Goal: Find specific page/section: Find specific page/section

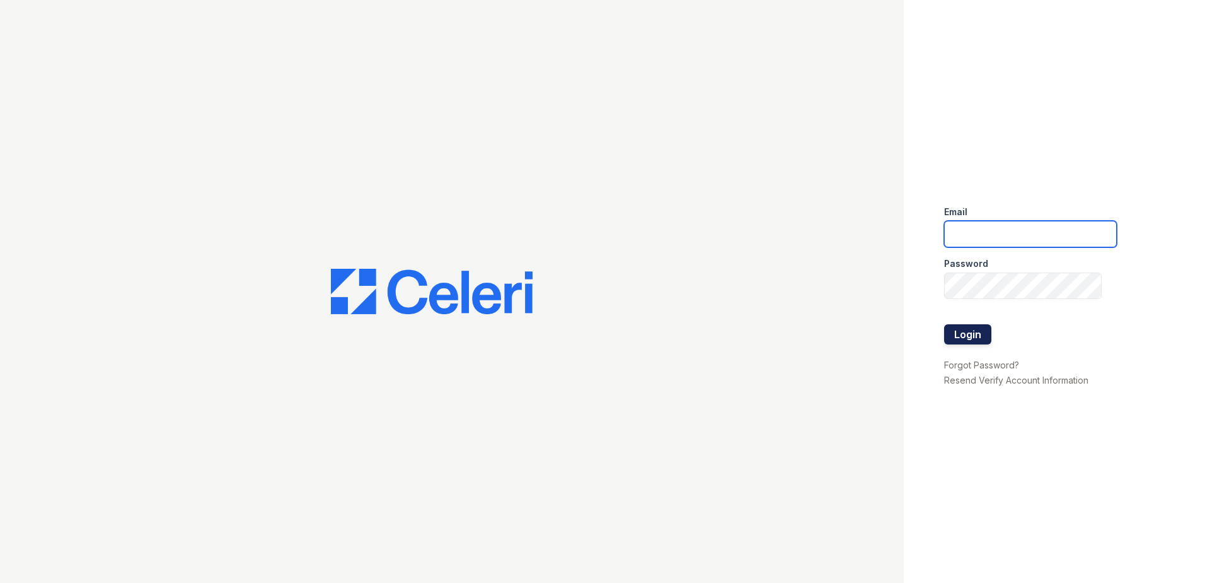
type input "[EMAIL_ADDRESS][DOMAIN_NAME]"
click at [965, 337] on button "Login" at bounding box center [967, 334] width 47 height 20
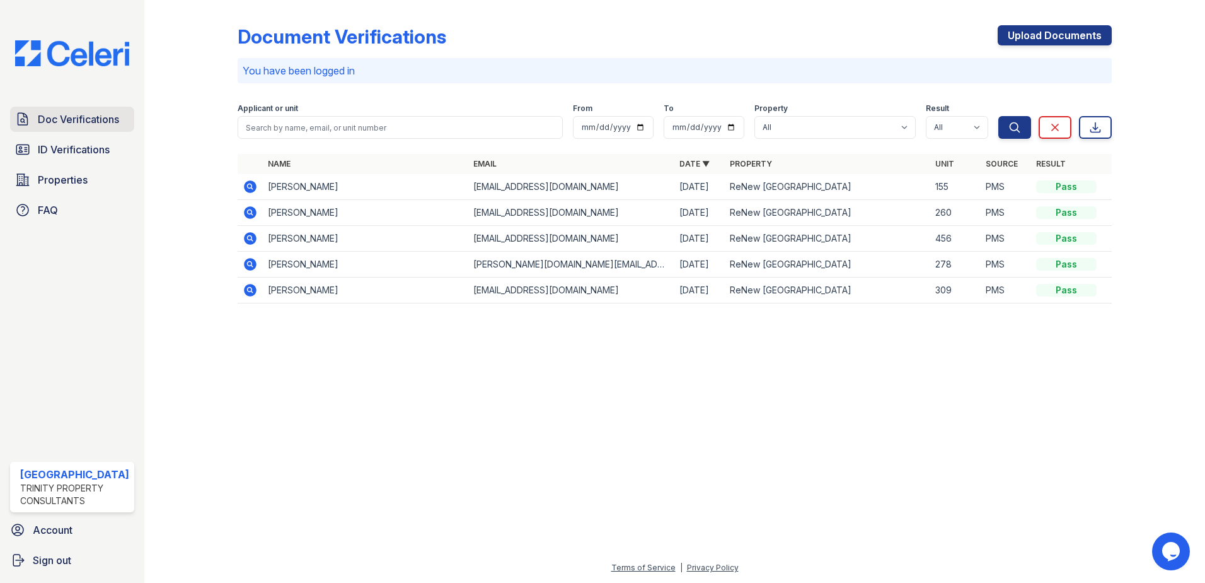
click at [104, 112] on span "Doc Verifications" at bounding box center [78, 119] width 81 height 15
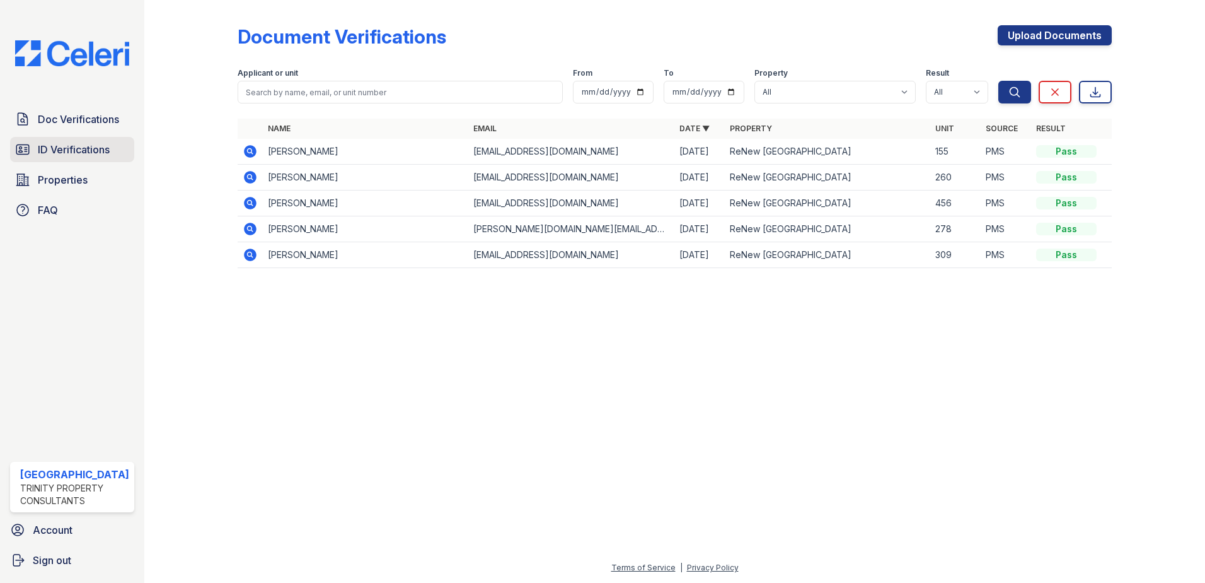
click at [83, 139] on link "ID Verifications" at bounding box center [72, 149] width 124 height 25
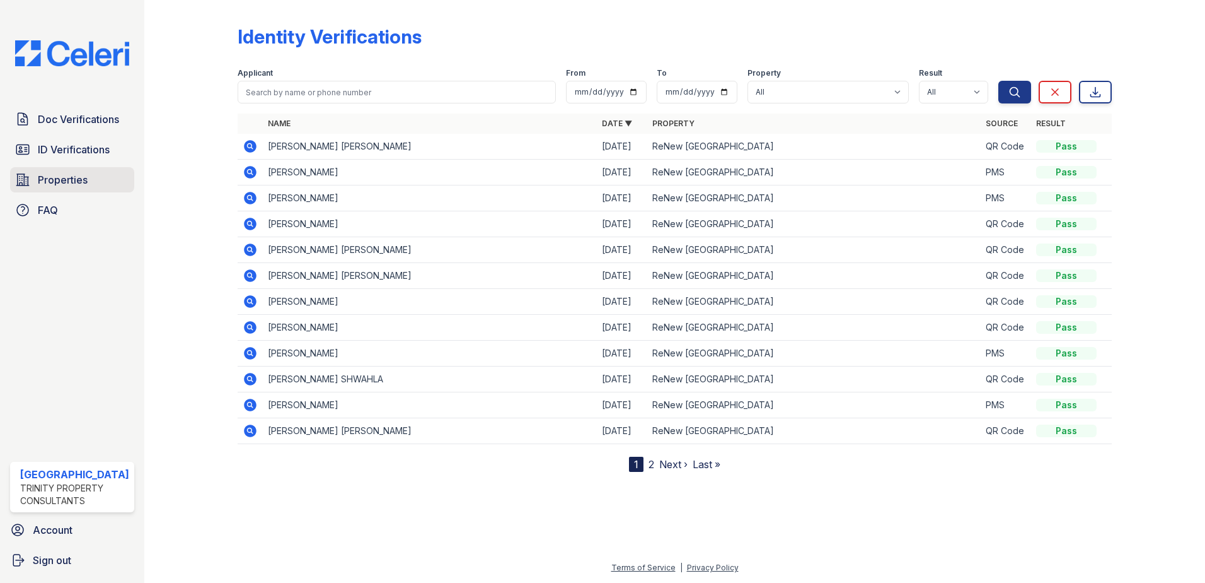
click at [90, 175] on link "Properties" at bounding box center [72, 179] width 124 height 25
